Goal: Find contact information: Find contact information

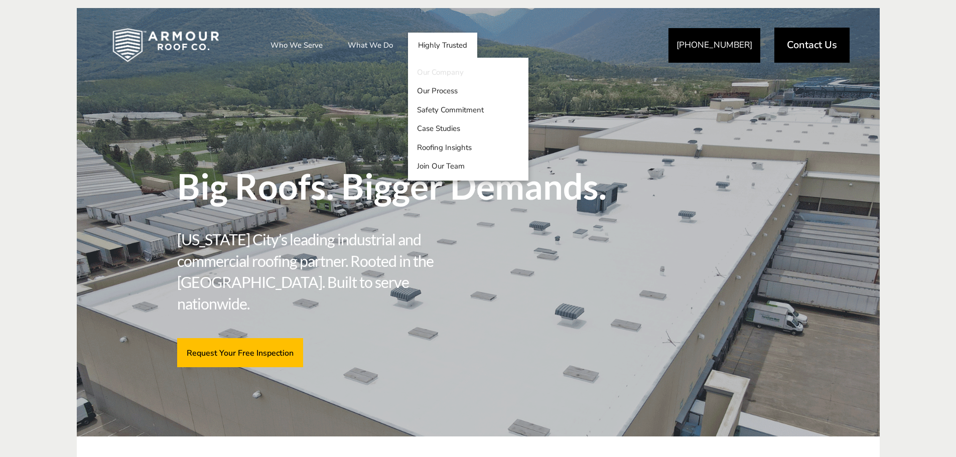
click at [430, 73] on link "Our Company" at bounding box center [468, 72] width 120 height 19
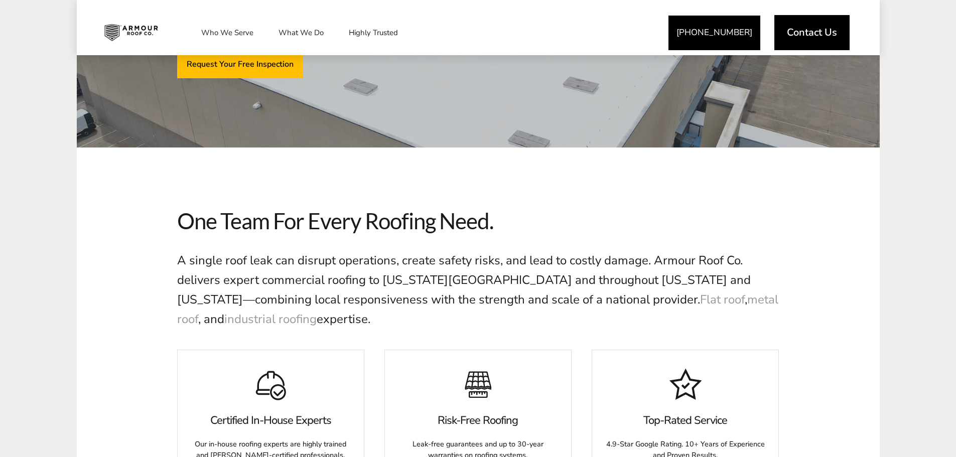
scroll to position [301, 0]
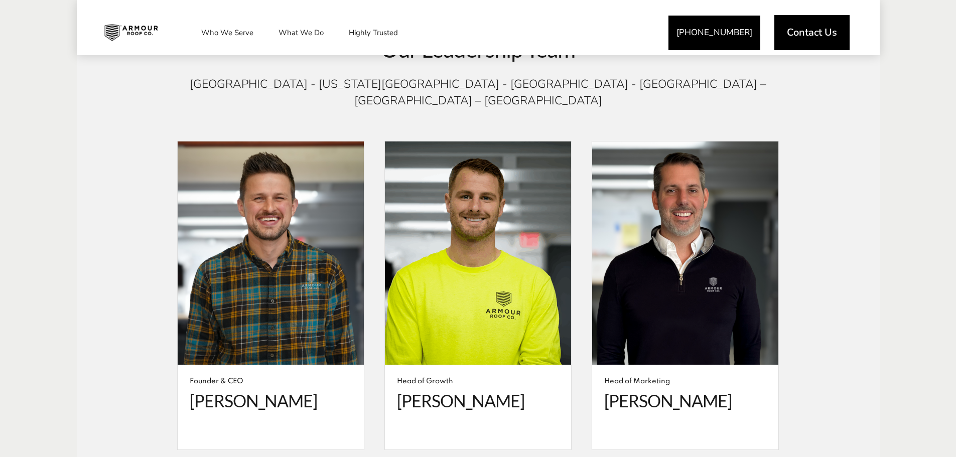
scroll to position [1908, 0]
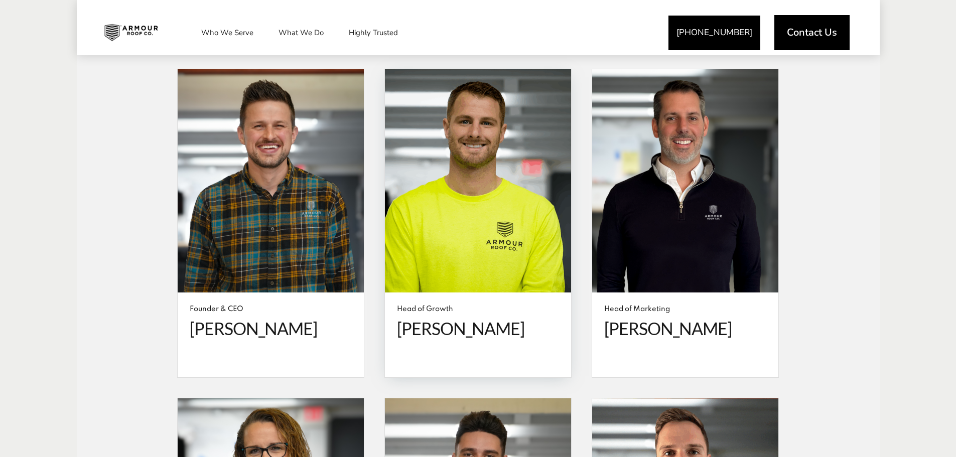
click at [450, 319] on span "[PERSON_NAME]" at bounding box center [478, 329] width 162 height 21
click at [484, 239] on span at bounding box center [478, 181] width 186 height 224
click at [534, 319] on span "[PERSON_NAME]" at bounding box center [478, 329] width 162 height 21
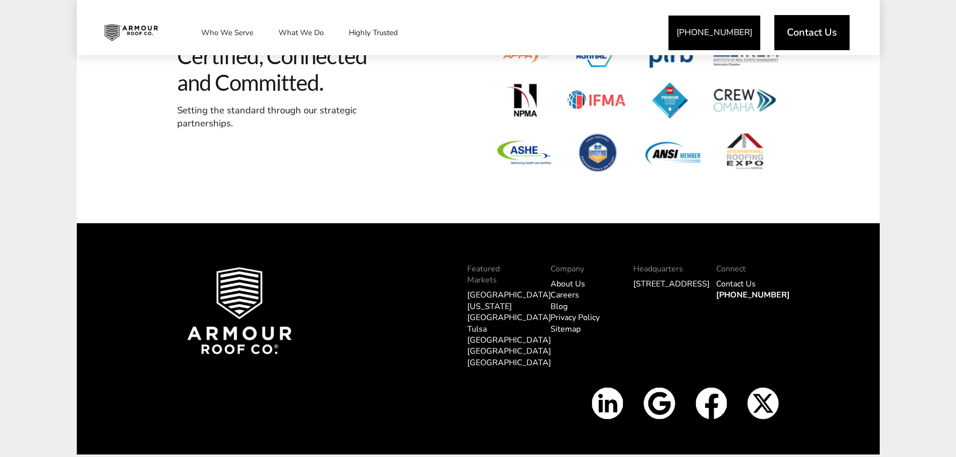
scroll to position [4029, 0]
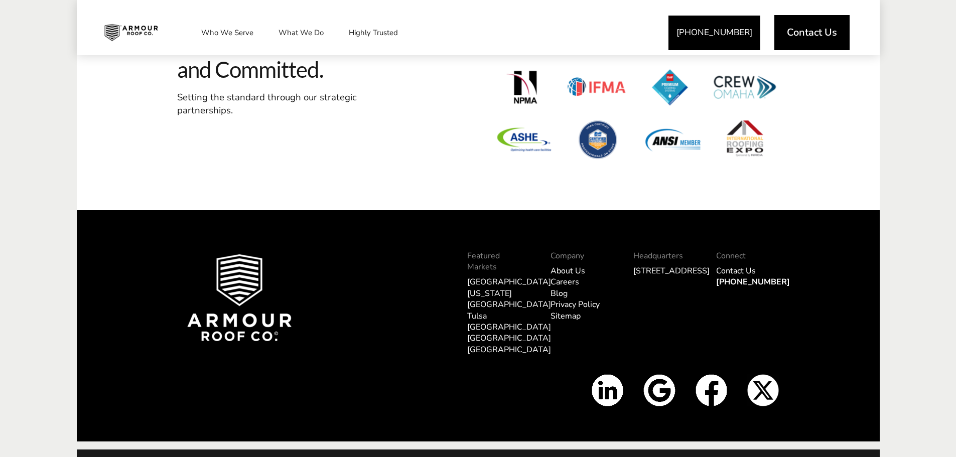
click at [490, 288] on link "[US_STATE][GEOGRAPHIC_DATA]" at bounding box center [509, 299] width 84 height 22
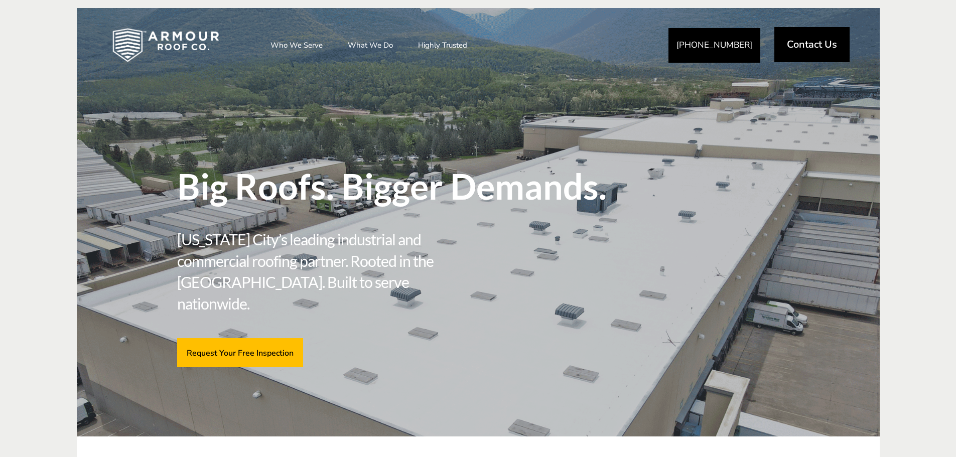
click at [808, 41] on span "Contact Us" at bounding box center [812, 45] width 50 height 10
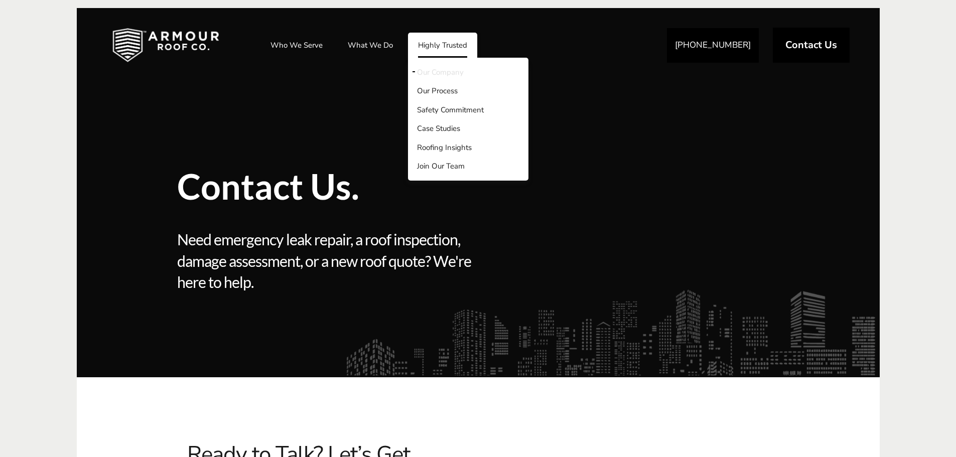
click at [431, 68] on link "Our Company" at bounding box center [468, 72] width 120 height 19
